Goal: Transaction & Acquisition: Obtain resource

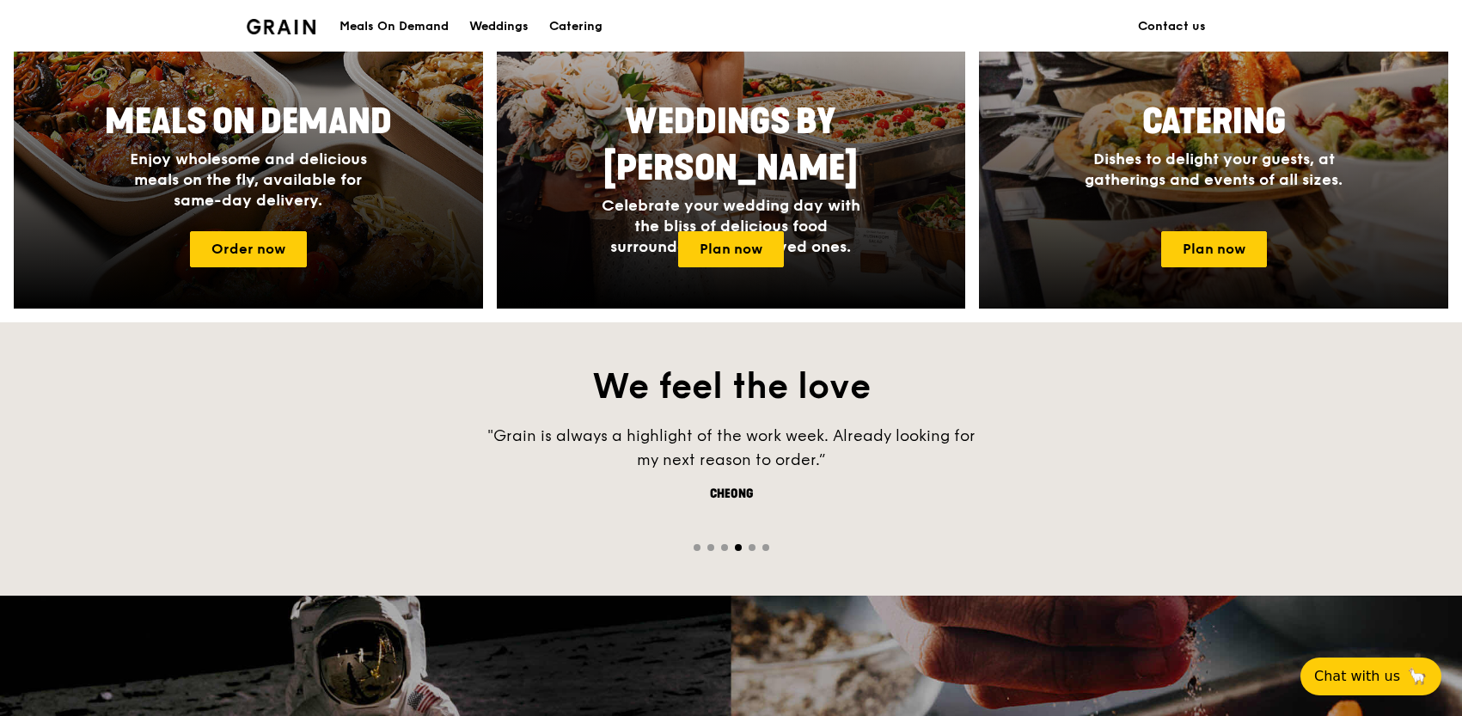
scroll to position [840, 0]
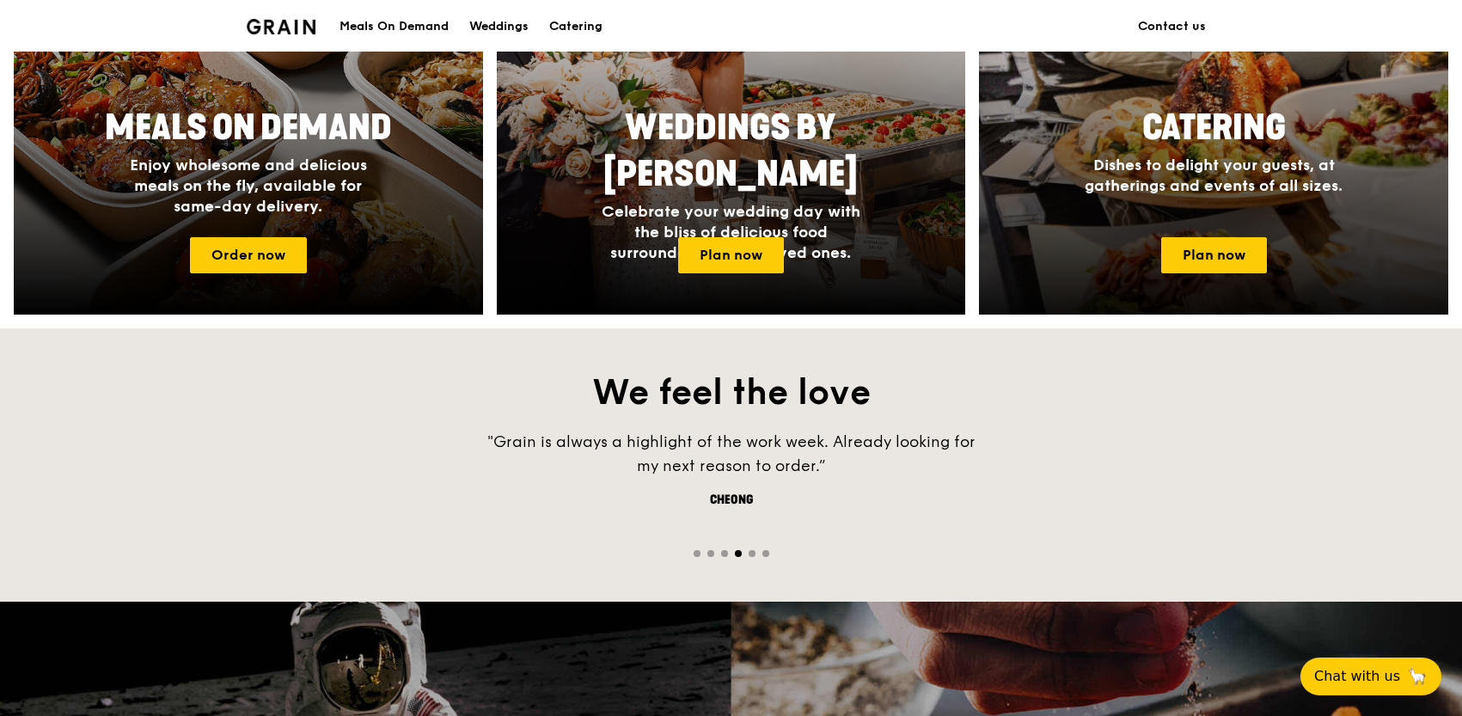
click at [1221, 147] on span "Catering" at bounding box center [1214, 127] width 144 height 41
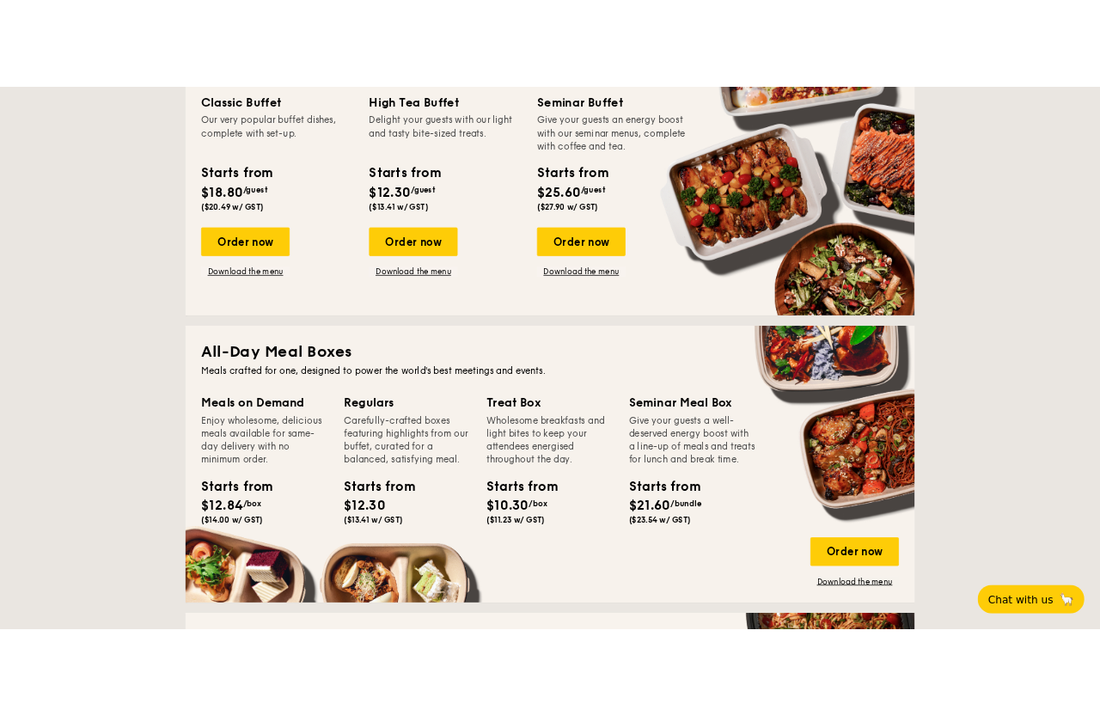
scroll to position [564, 0]
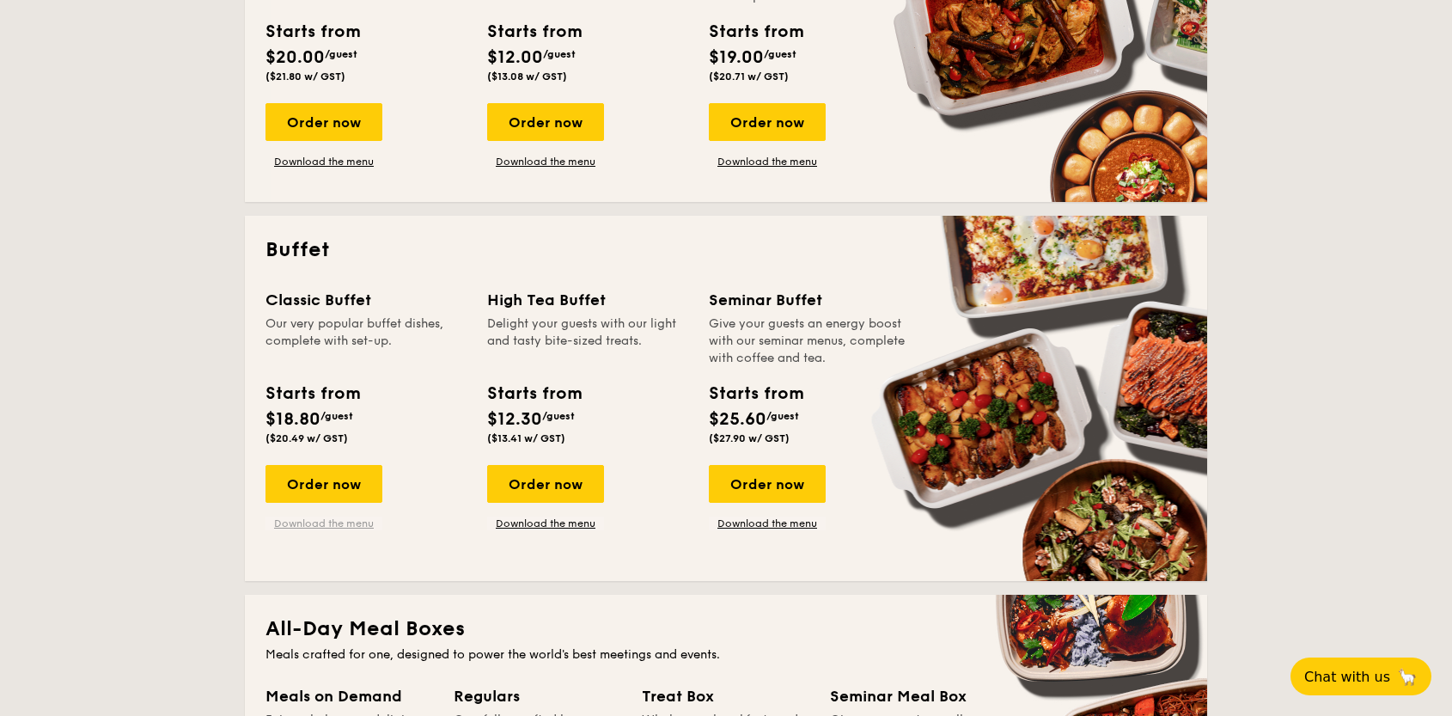
click at [327, 525] on link "Download the menu" at bounding box center [324, 523] width 117 height 14
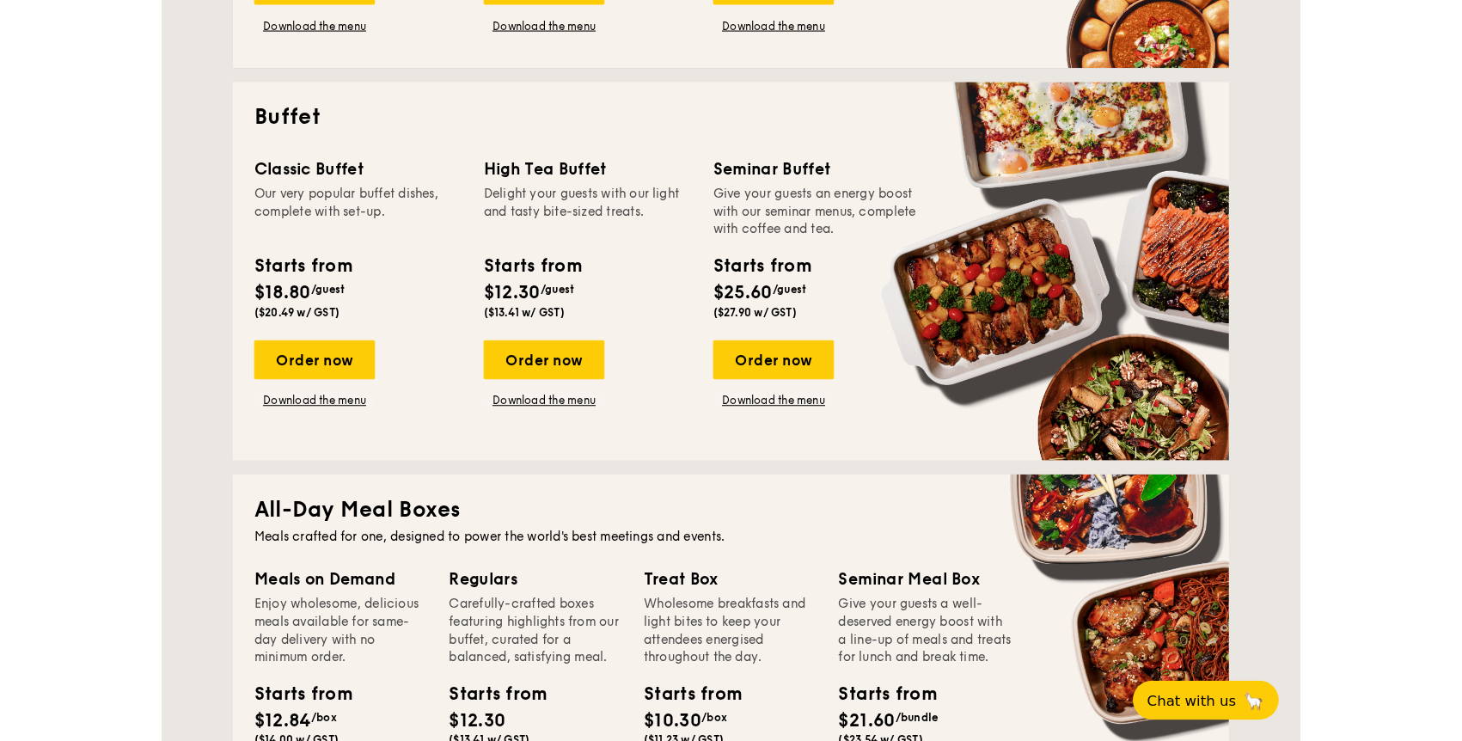
scroll to position [705, 0]
